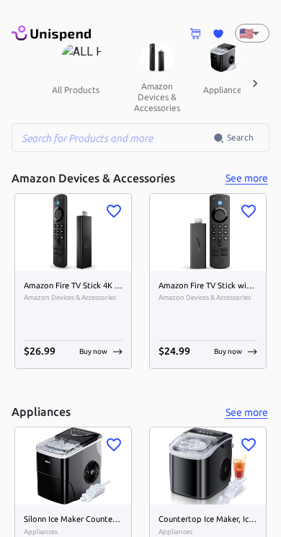
click at [256, 94] on div at bounding box center [255, 83] width 29 height 80
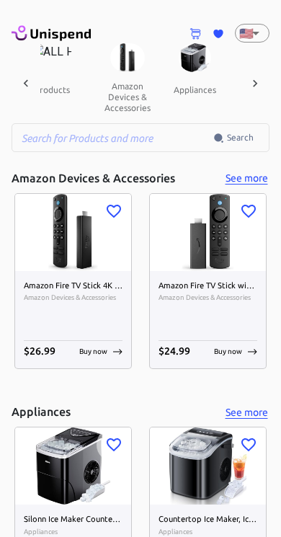
scroll to position [0, 27]
click at [182, 76] on button "appliances" at bounding box center [197, 89] width 66 height 35
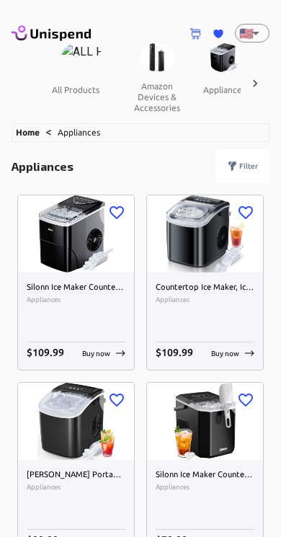
click at [256, 89] on icon at bounding box center [255, 83] width 14 height 14
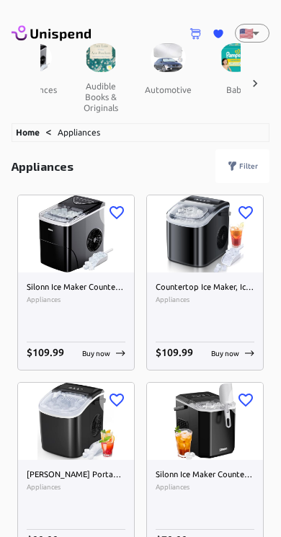
click at [257, 77] on icon at bounding box center [255, 83] width 14 height 14
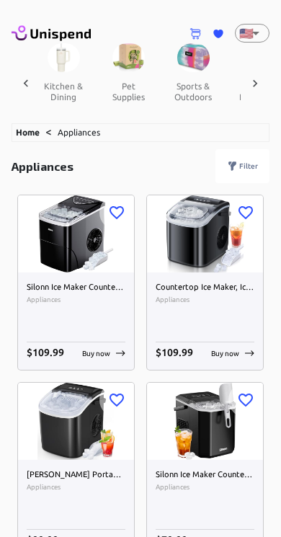
scroll to position [0, 1362]
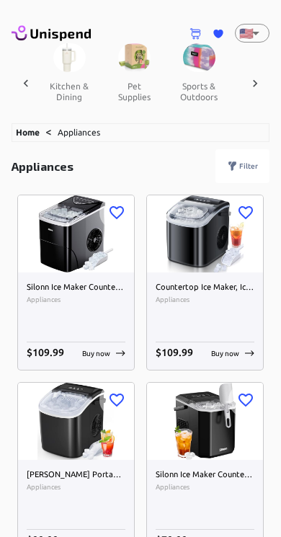
click at [183, 72] on button "sports & outdoors" at bounding box center [199, 91] width 65 height 39
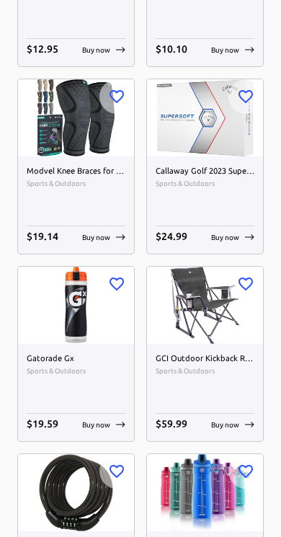
scroll to position [1843, 0]
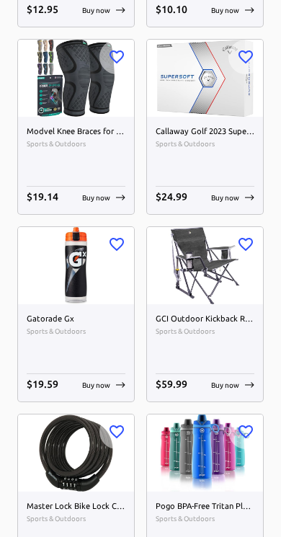
click at [198, 319] on h6 "GCI Outdoor Kickback Rocker Portable Rocking Chair &amp; Outdoor Camping Chair" at bounding box center [205, 319] width 99 height 13
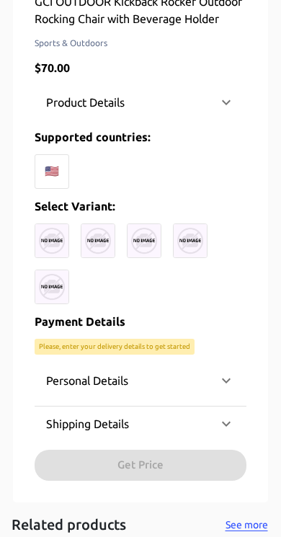
scroll to position [458, 0]
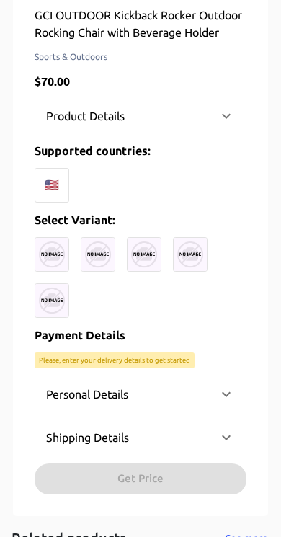
click at [52, 196] on div "🇺🇸" at bounding box center [52, 185] width 35 height 35
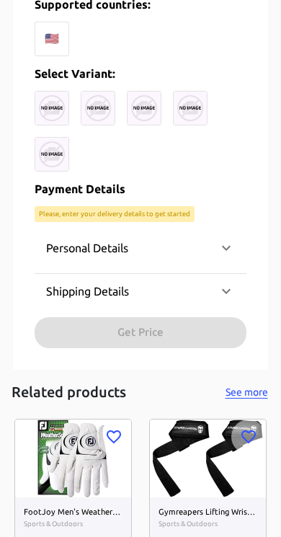
scroll to position [569, 0]
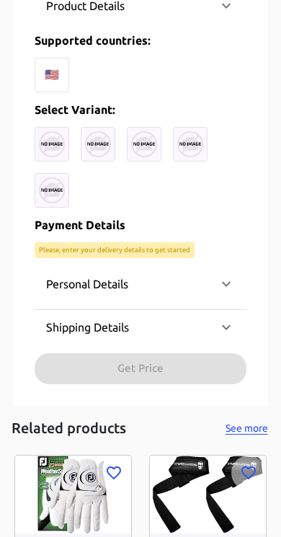
click at [200, 293] on div "Personal Details" at bounding box center [132, 283] width 172 height 17
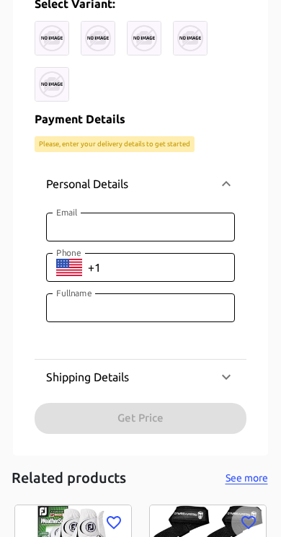
scroll to position [673, 0]
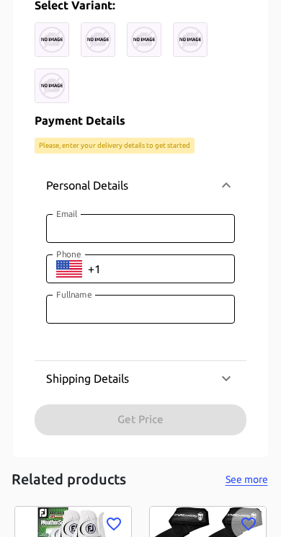
click at [232, 208] on div "Personal Details" at bounding box center [141, 185] width 212 height 46
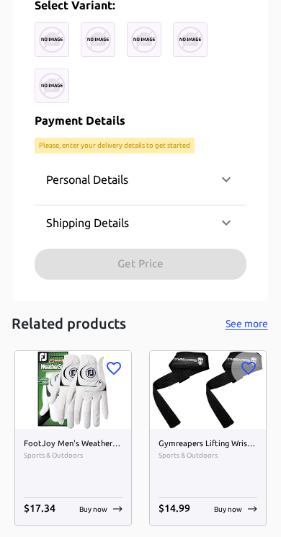
click at [232, 240] on div "Shipping Details" at bounding box center [141, 222] width 212 height 35
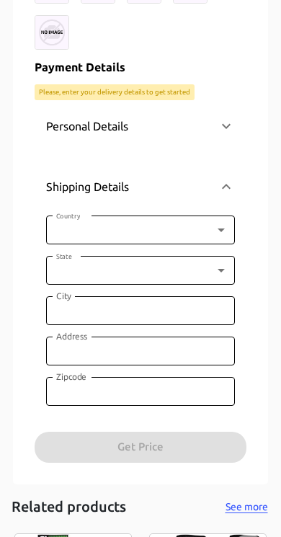
click at [234, 195] on icon at bounding box center [226, 186] width 17 height 17
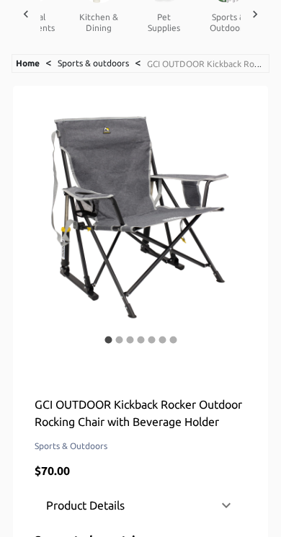
scroll to position [69, 0]
